Goal: Task Accomplishment & Management: Complete application form

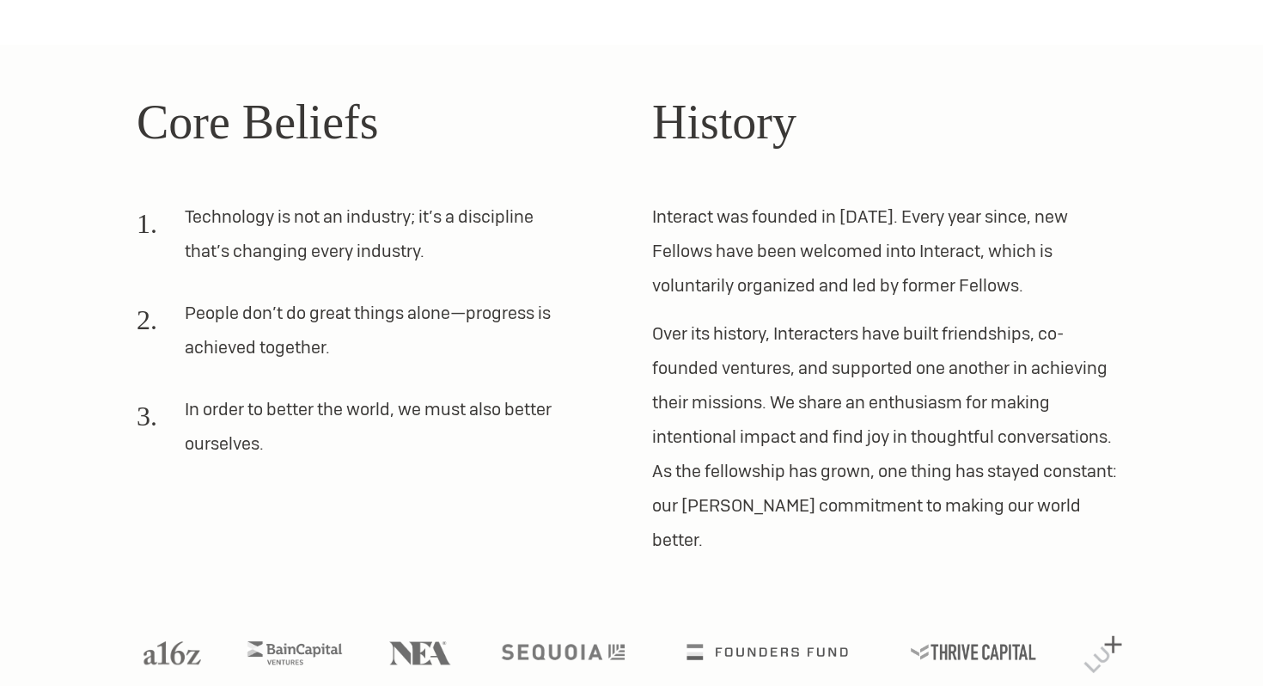
scroll to position [502, 0]
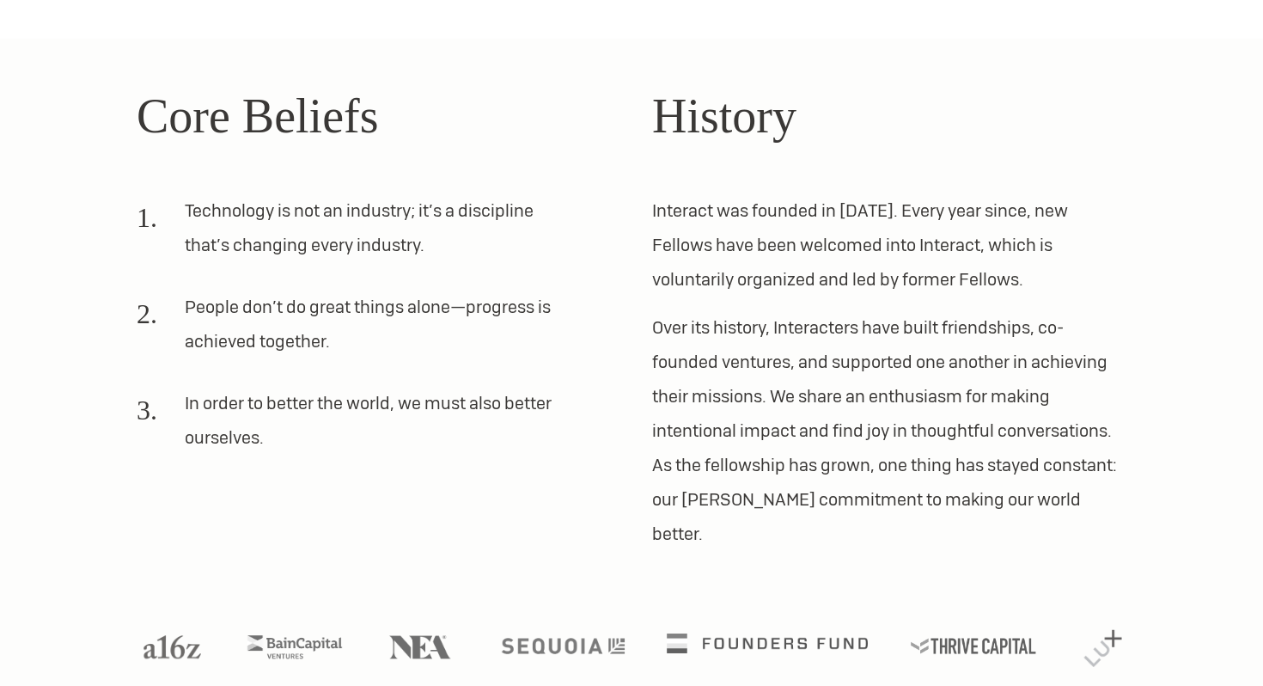
click at [791, 633] on img at bounding box center [767, 643] width 201 height 20
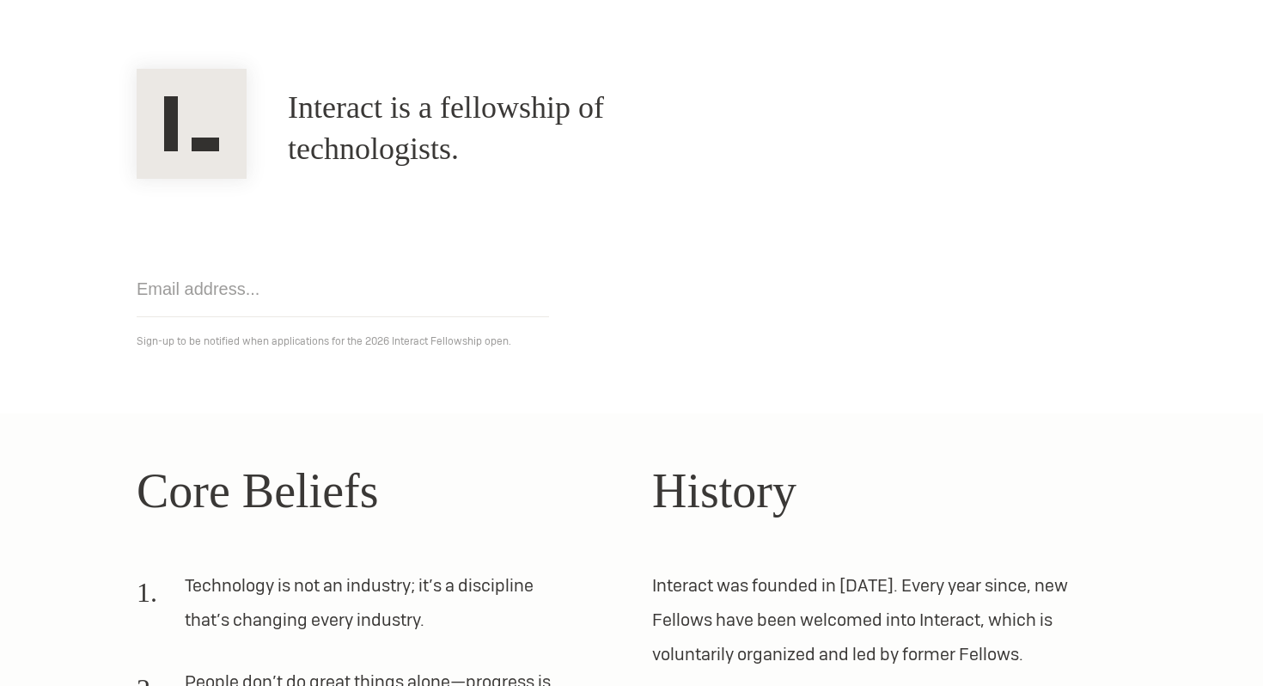
scroll to position [0, 0]
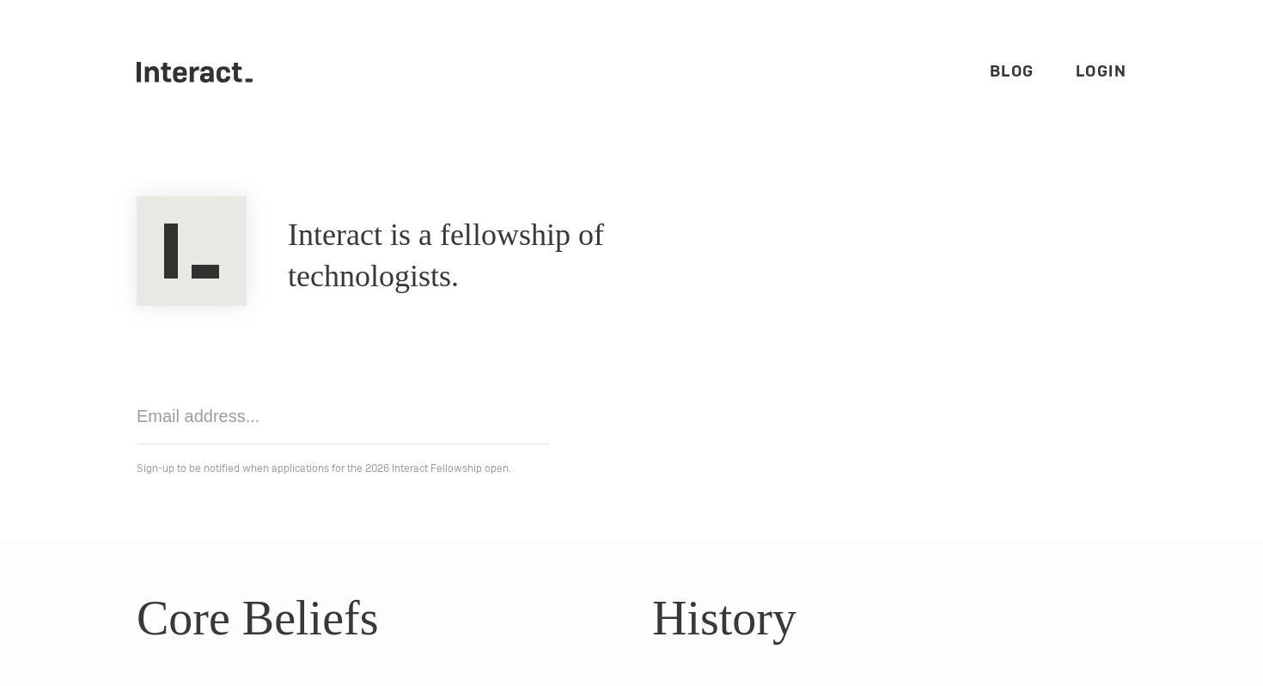
click at [574, 254] on h1 "Interact is a fellowship of technologists." at bounding box center [520, 256] width 464 height 82
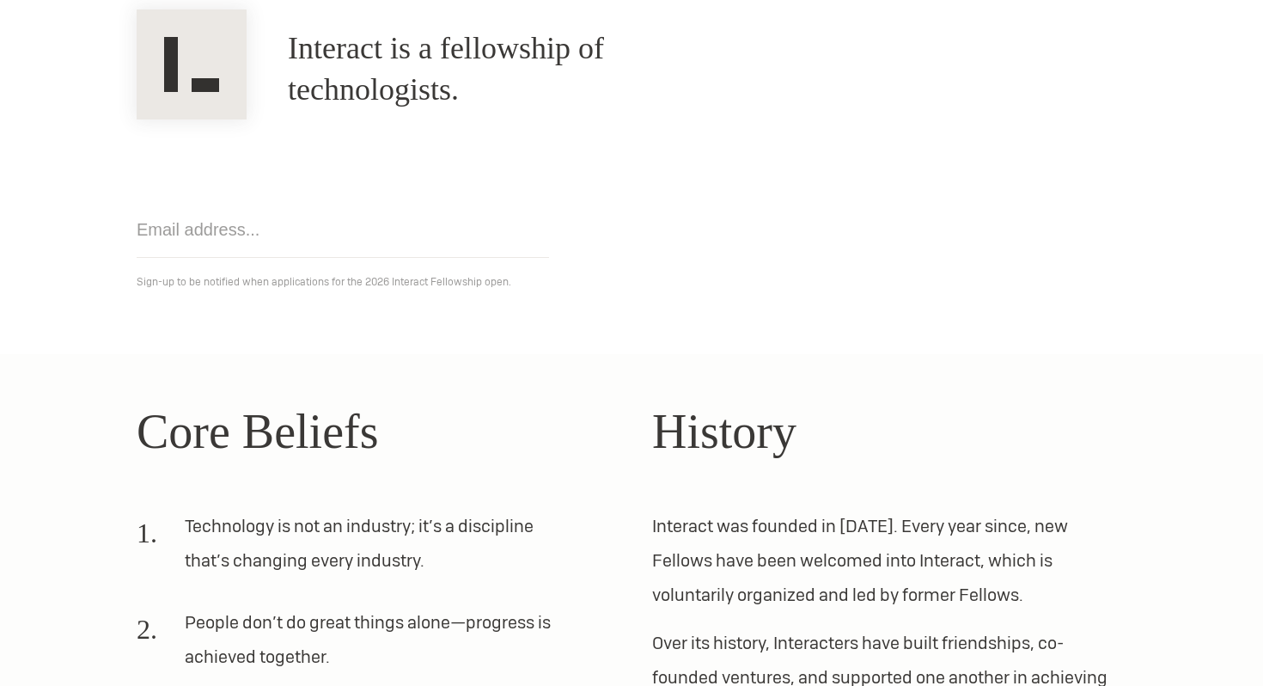
click at [307, 424] on h2 "Core Beliefs" at bounding box center [374, 431] width 474 height 72
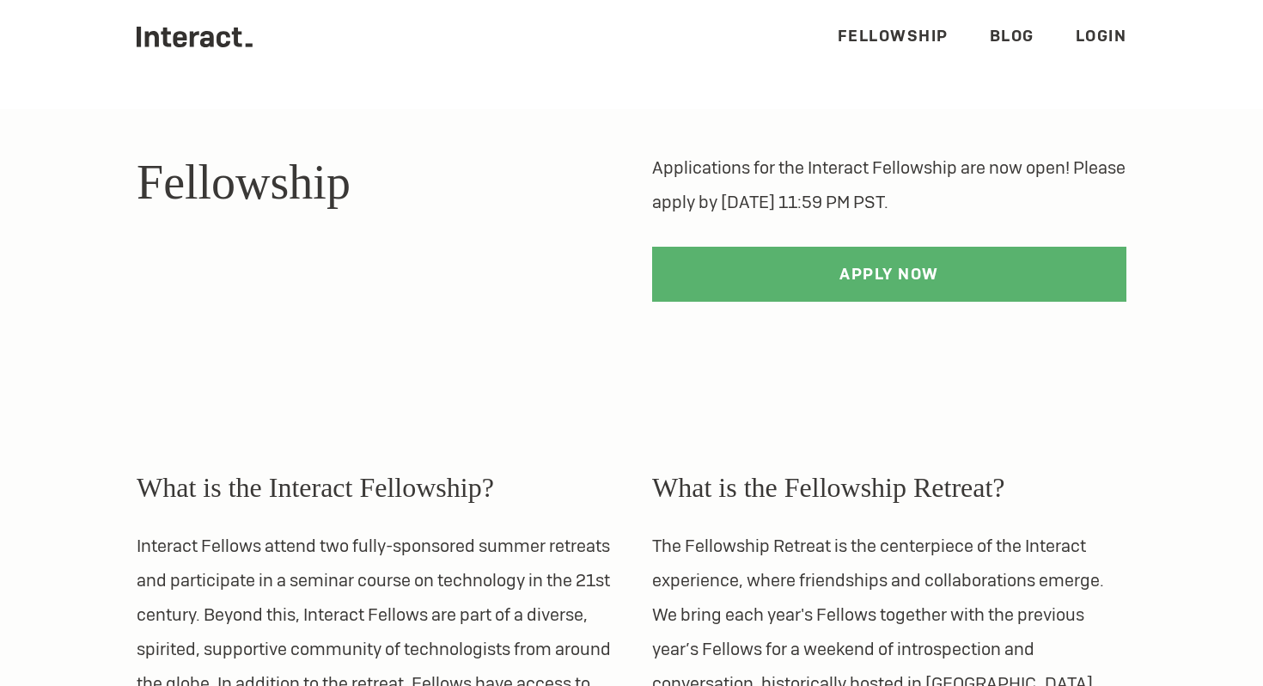
scroll to position [33, 0]
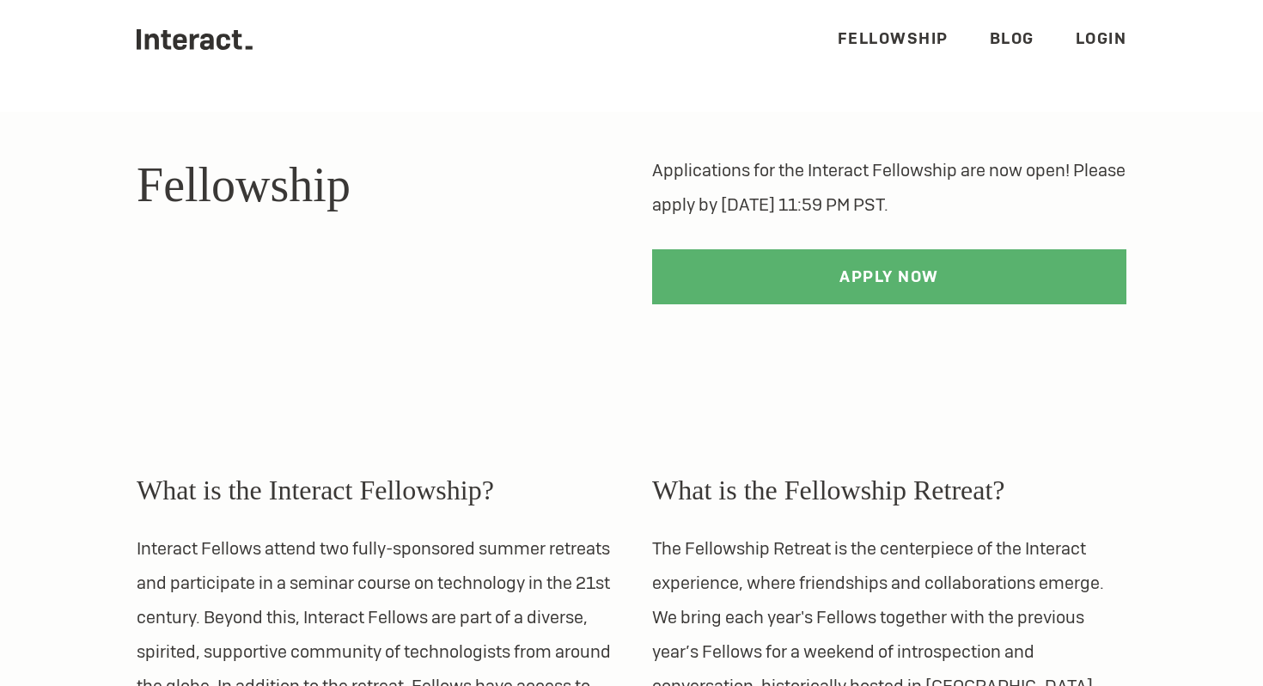
click at [903, 45] on link "Fellowship" at bounding box center [893, 38] width 111 height 20
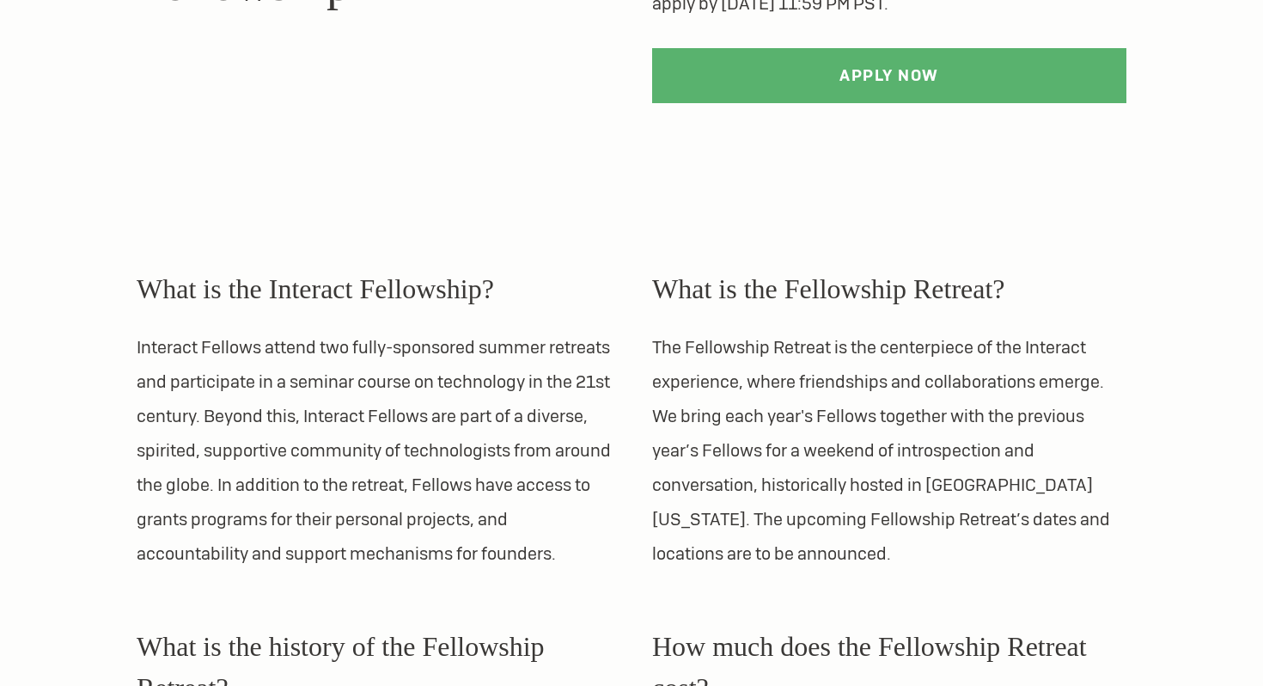
scroll to position [235, 0]
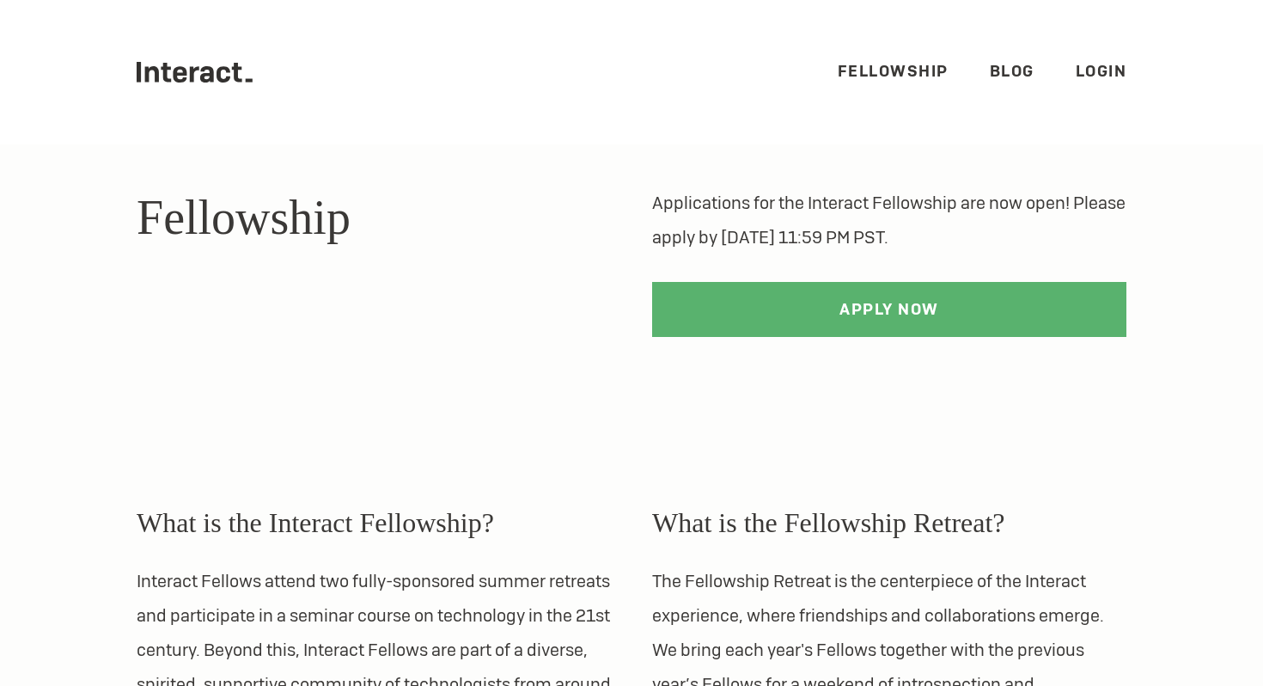
scroll to position [33, 0]
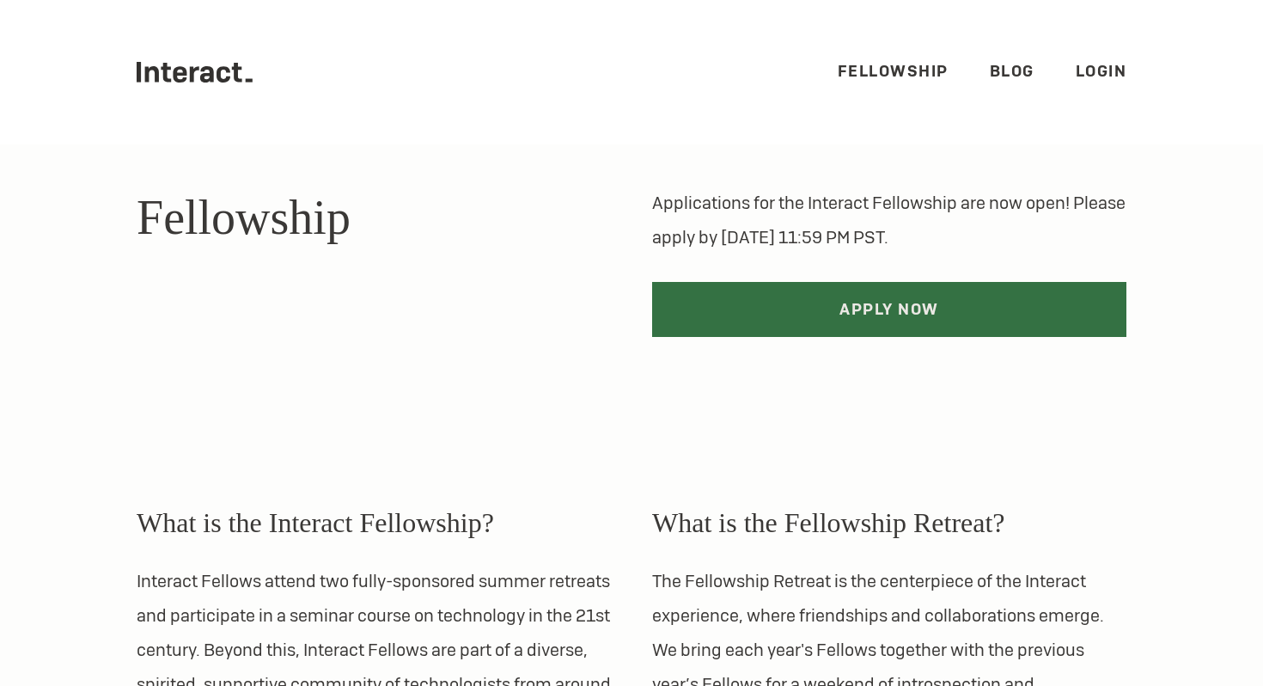
click at [774, 323] on link "Apply Now" at bounding box center [889, 309] width 474 height 55
